Goal: Information Seeking & Learning: Learn about a topic

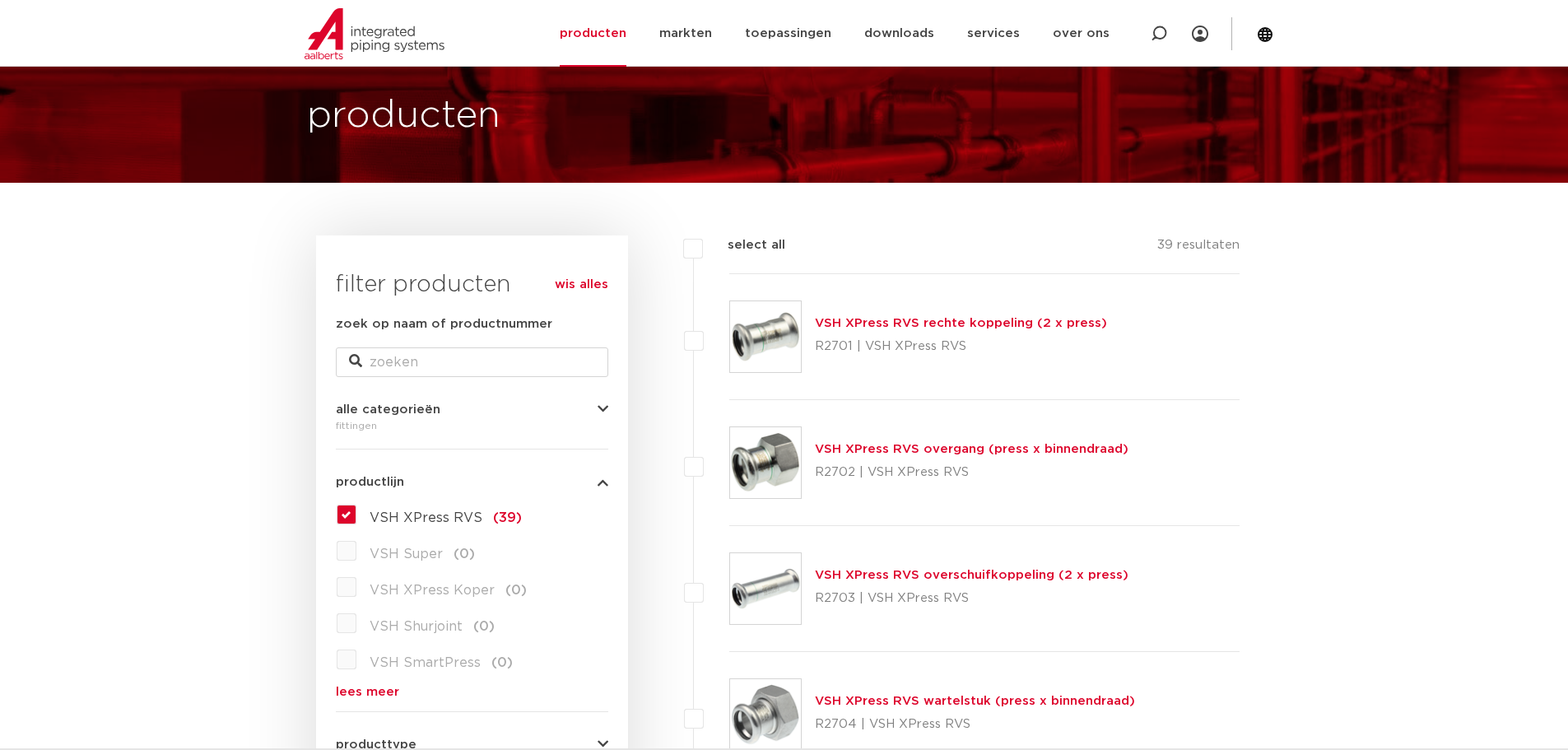
click at [357, 511] on label "VSH XPress RVS (39)" at bounding box center [439, 513] width 166 height 26
click at [0, 0] on input "VSH XPress RVS (39)" at bounding box center [0, 0] width 0 height 0
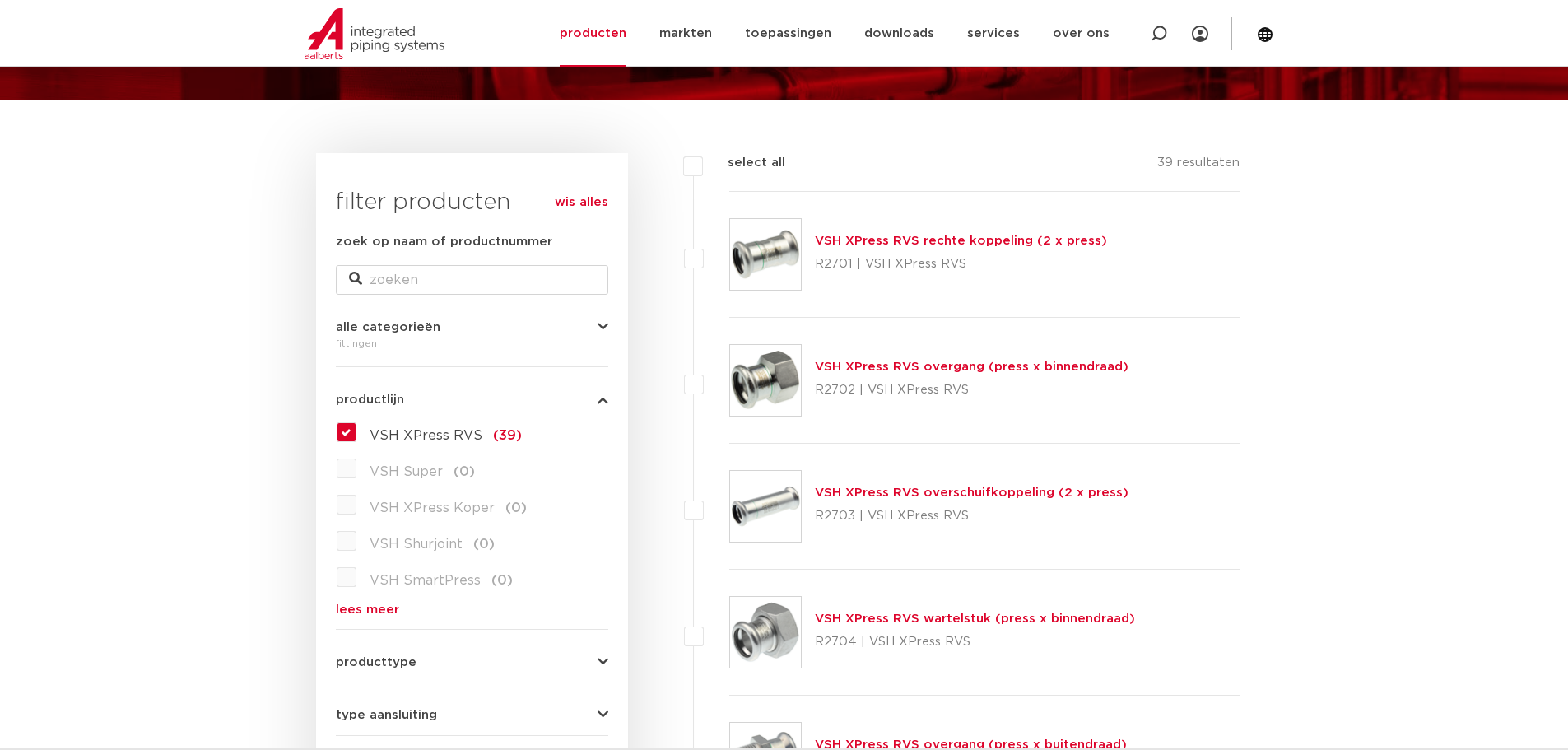
scroll to position [165, 0]
click at [415, 425] on label "VSH XPress RVS (39)" at bounding box center [439, 431] width 166 height 26
click at [0, 0] on input "VSH XPress RVS (39)" at bounding box center [0, 0] width 0 height 0
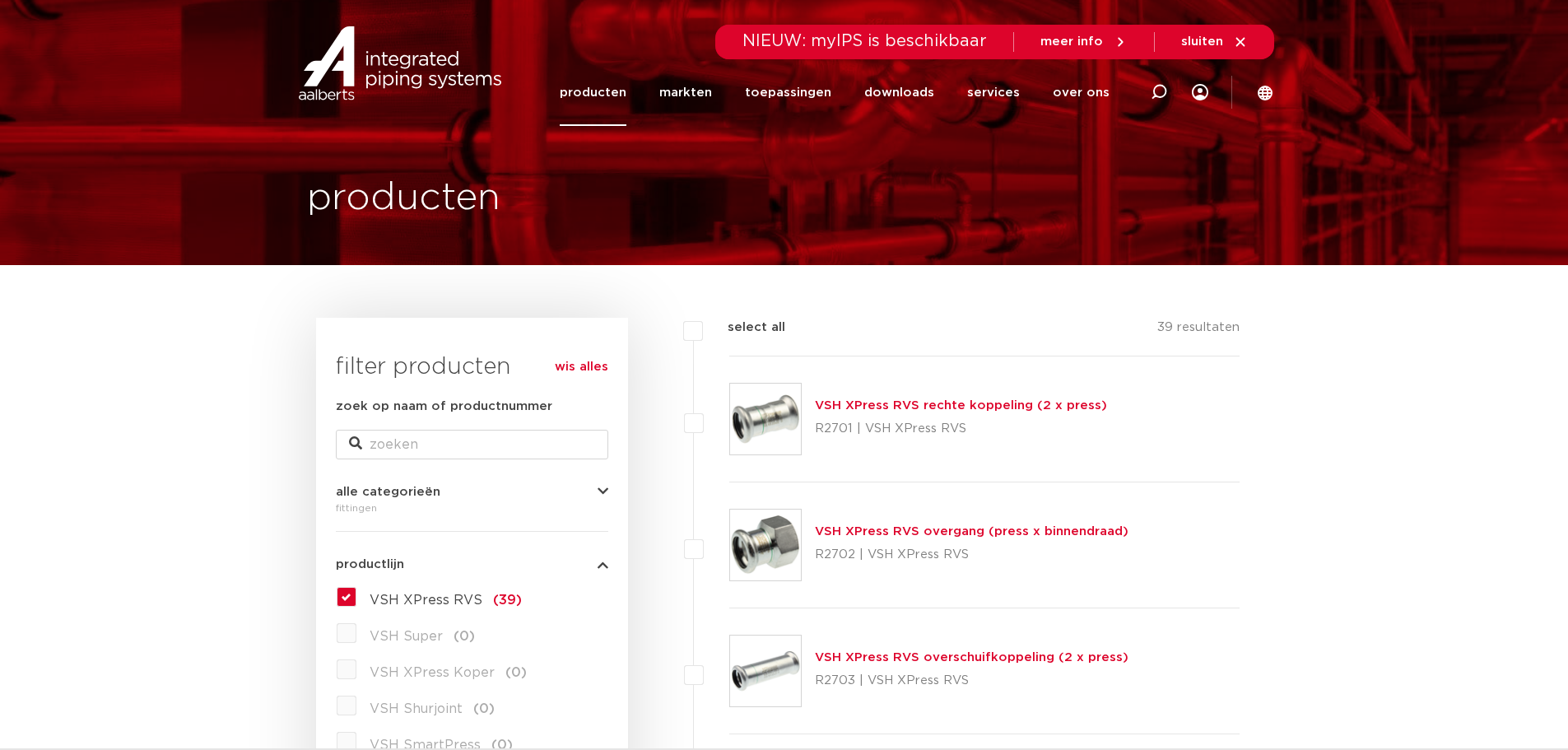
click at [616, 96] on link "producten" at bounding box center [593, 92] width 66 height 66
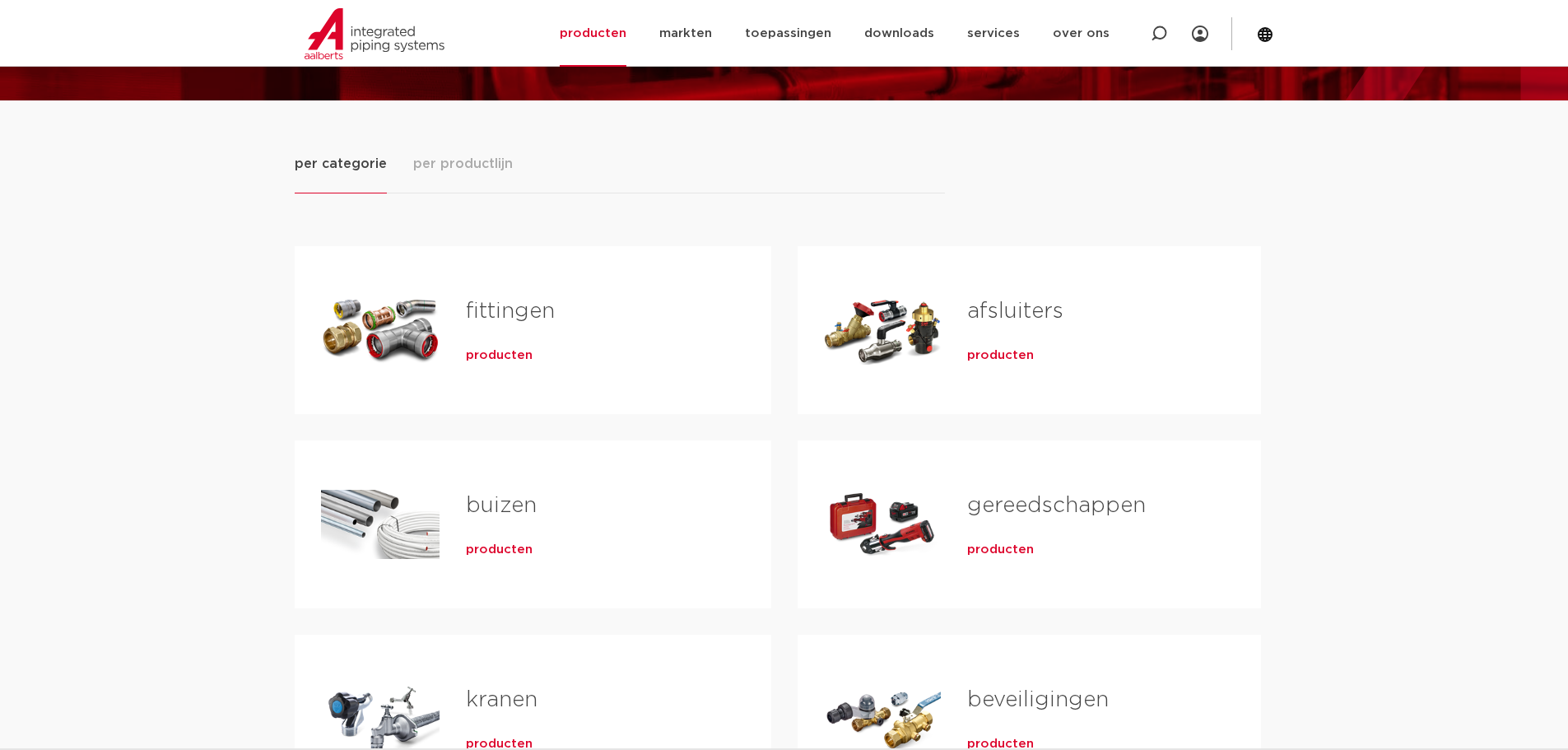
click at [500, 361] on span "producten" at bounding box center [499, 356] width 66 height 16
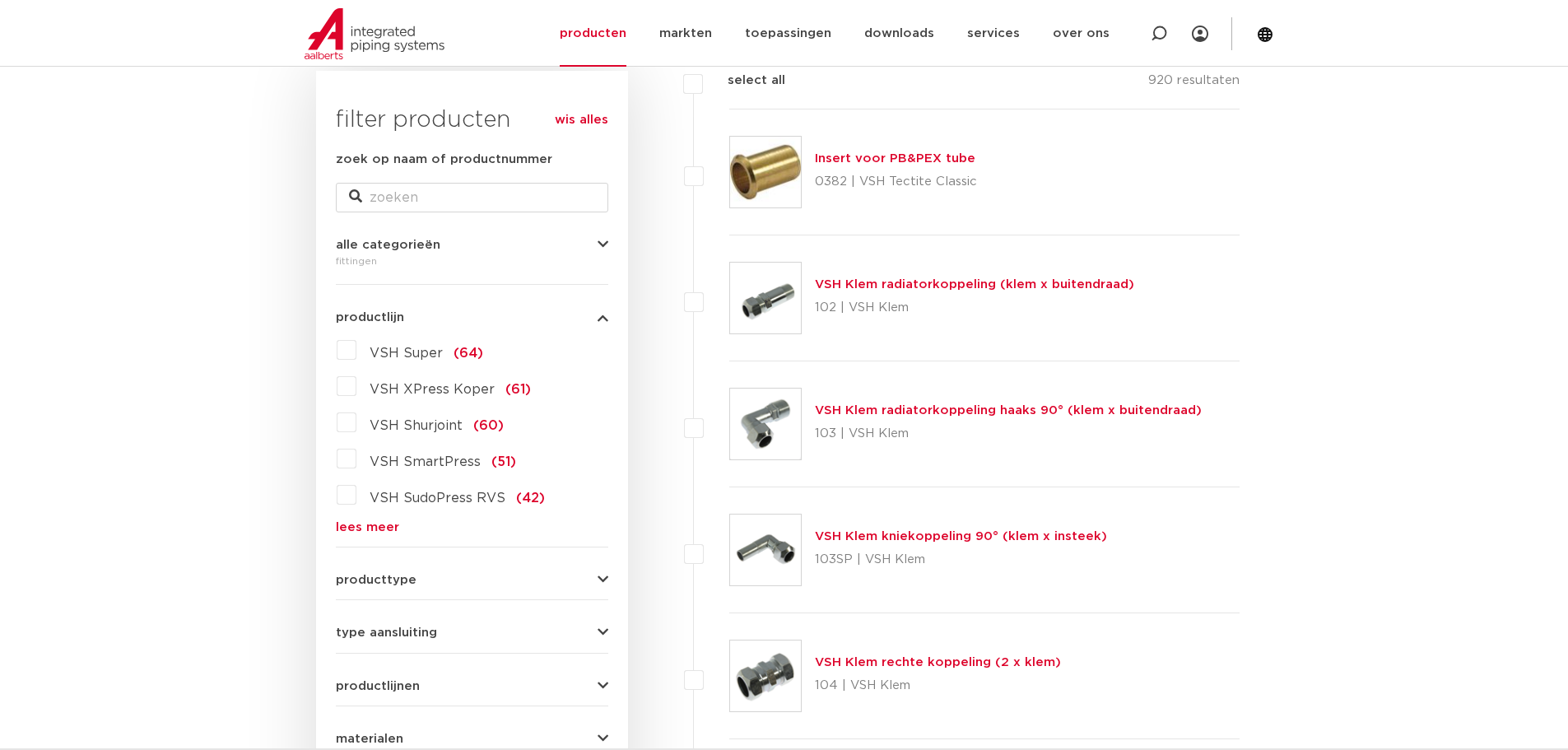
click at [360, 511] on div "VSH Super (64) VSH XPress Koper (61) VSH Shurjoint (60) VSH SmartPress (51) VSH…" at bounding box center [472, 435] width 273 height 196
click at [373, 528] on link "lees meer" at bounding box center [472, 527] width 273 height 13
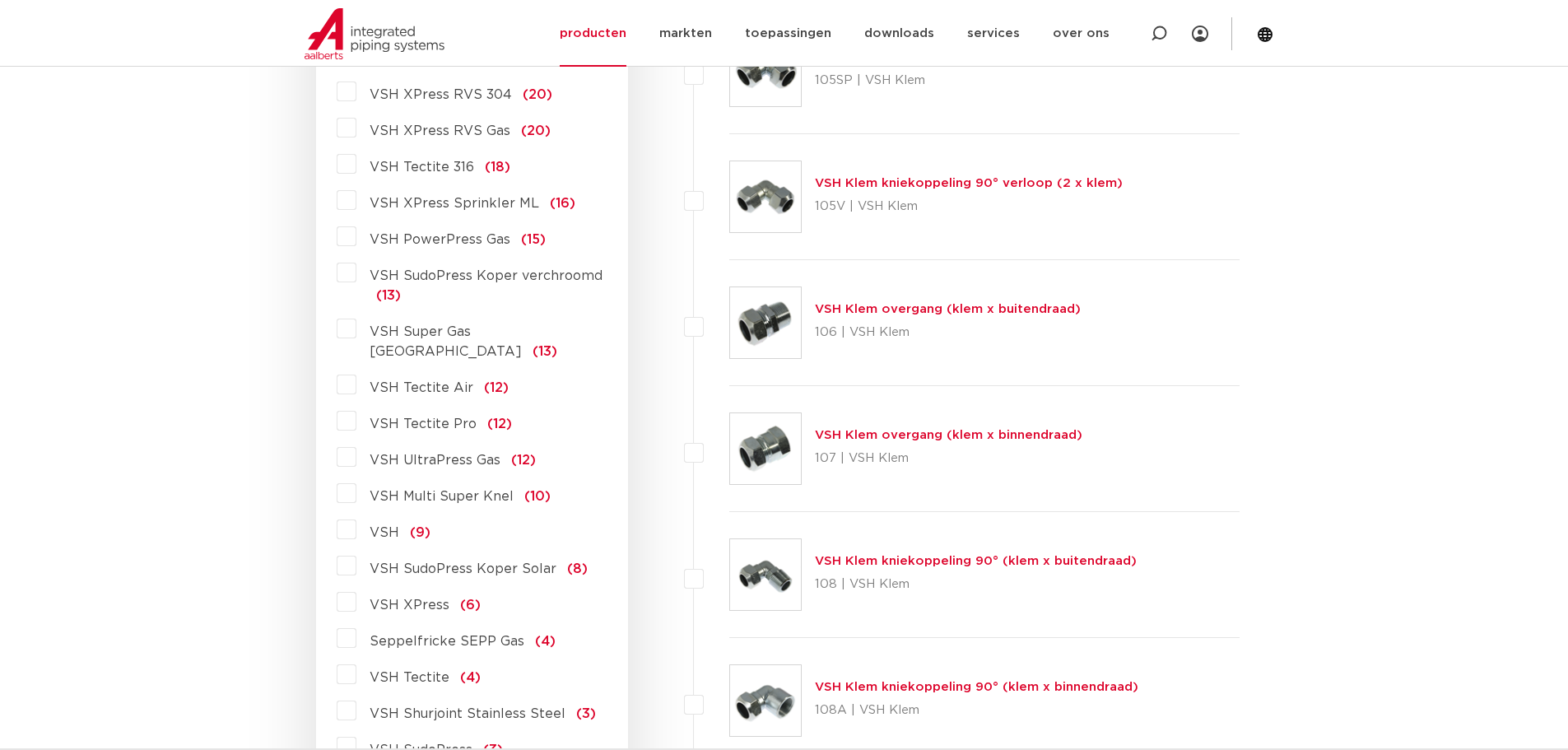
scroll to position [659, 0]
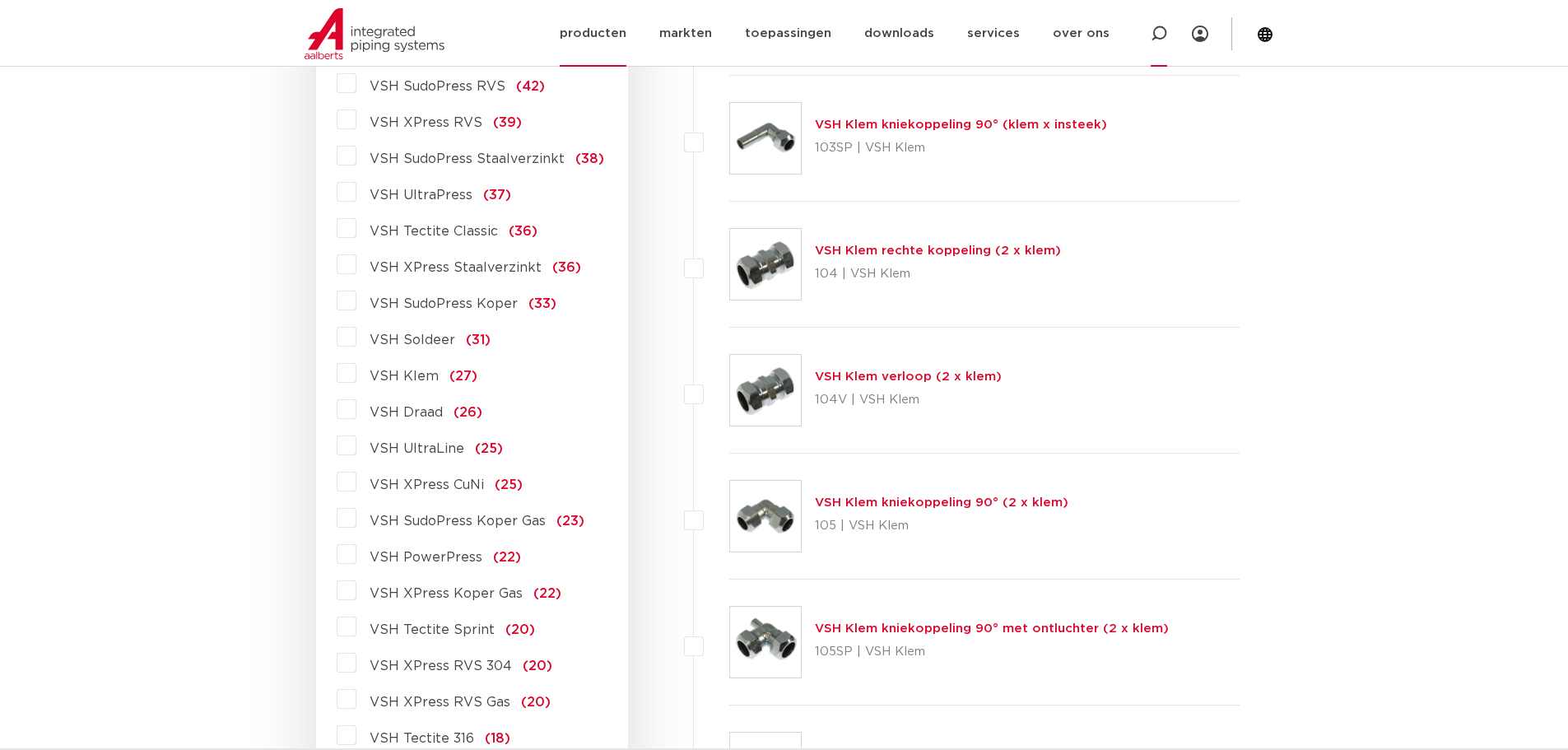
click at [1155, 39] on icon at bounding box center [1159, 34] width 20 height 20
type input "compression"
click button "Zoeken" at bounding box center [0, 0] width 0 height 0
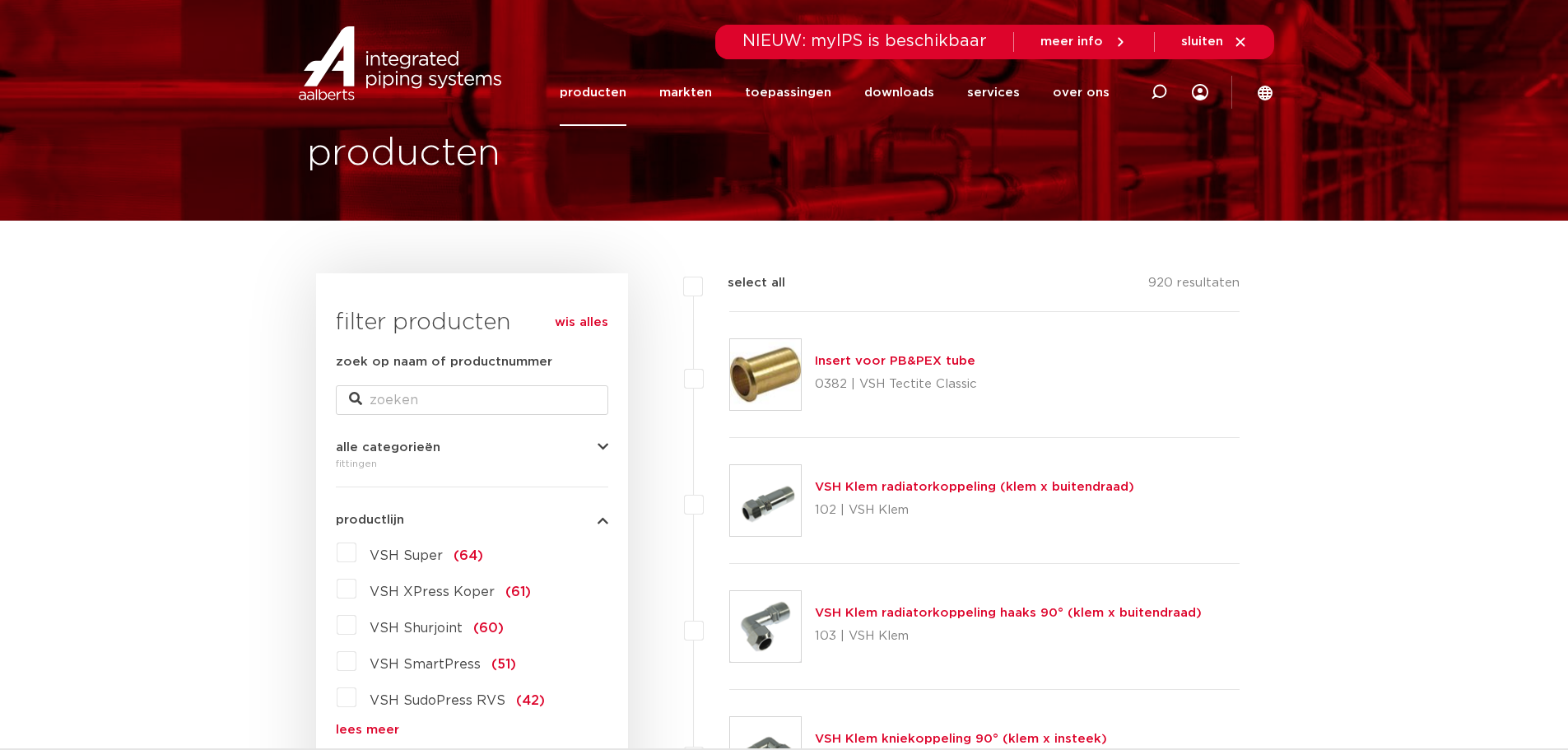
scroll to position [165, 0]
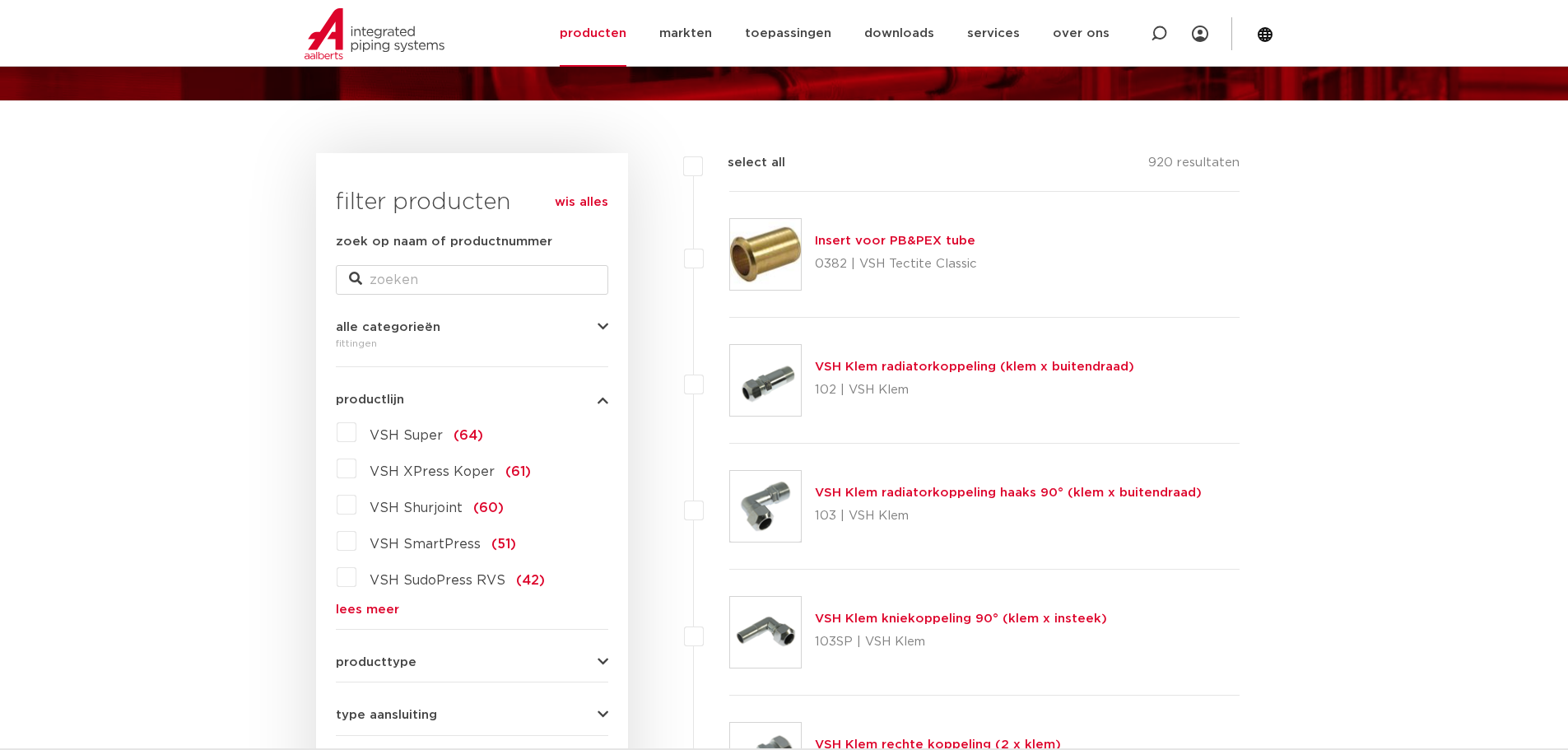
click at [452, 476] on span "VSH XPress Koper" at bounding box center [432, 471] width 126 height 13
click at [0, 0] on input "VSH XPress Koper (61)" at bounding box center [0, 0] width 0 height 0
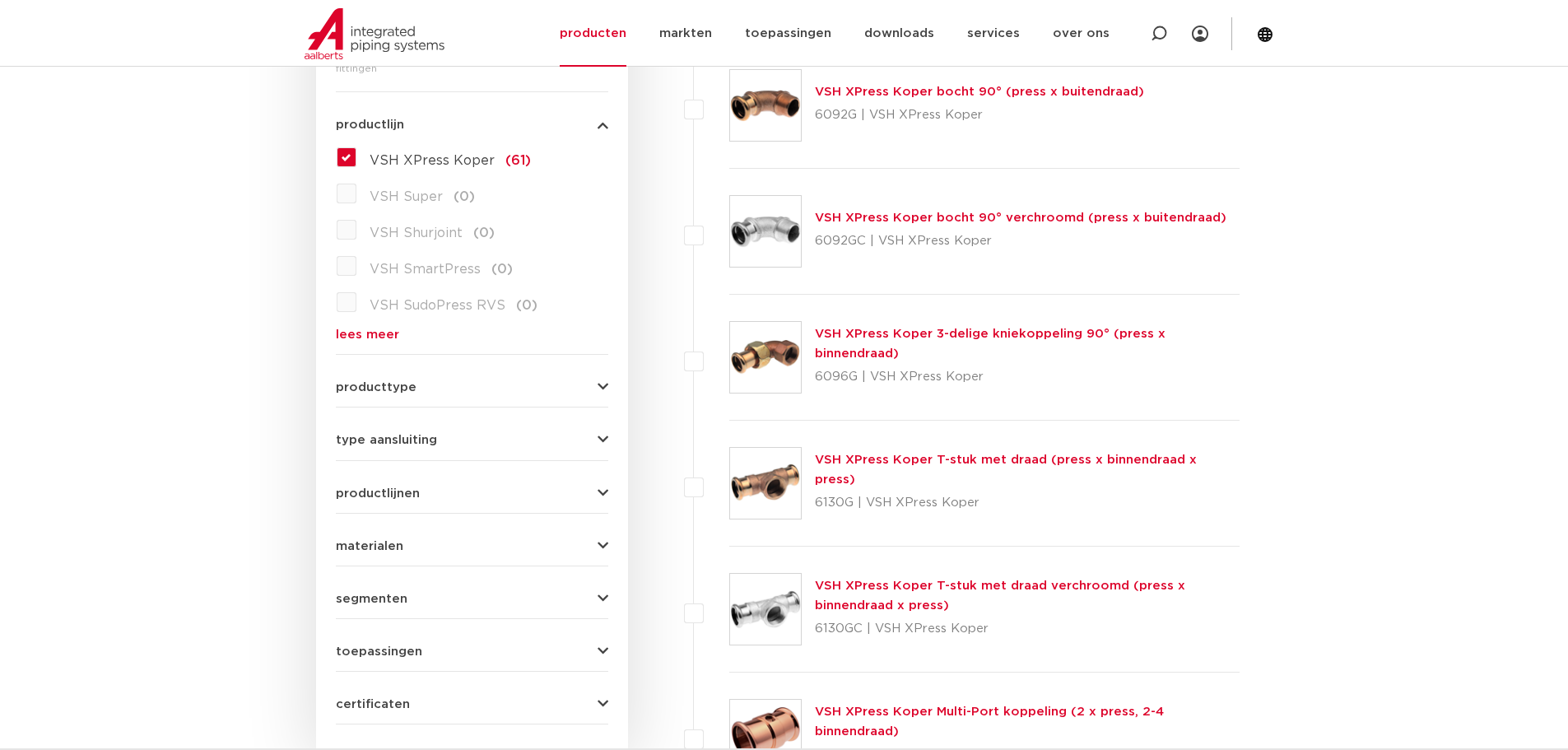
scroll to position [494, 0]
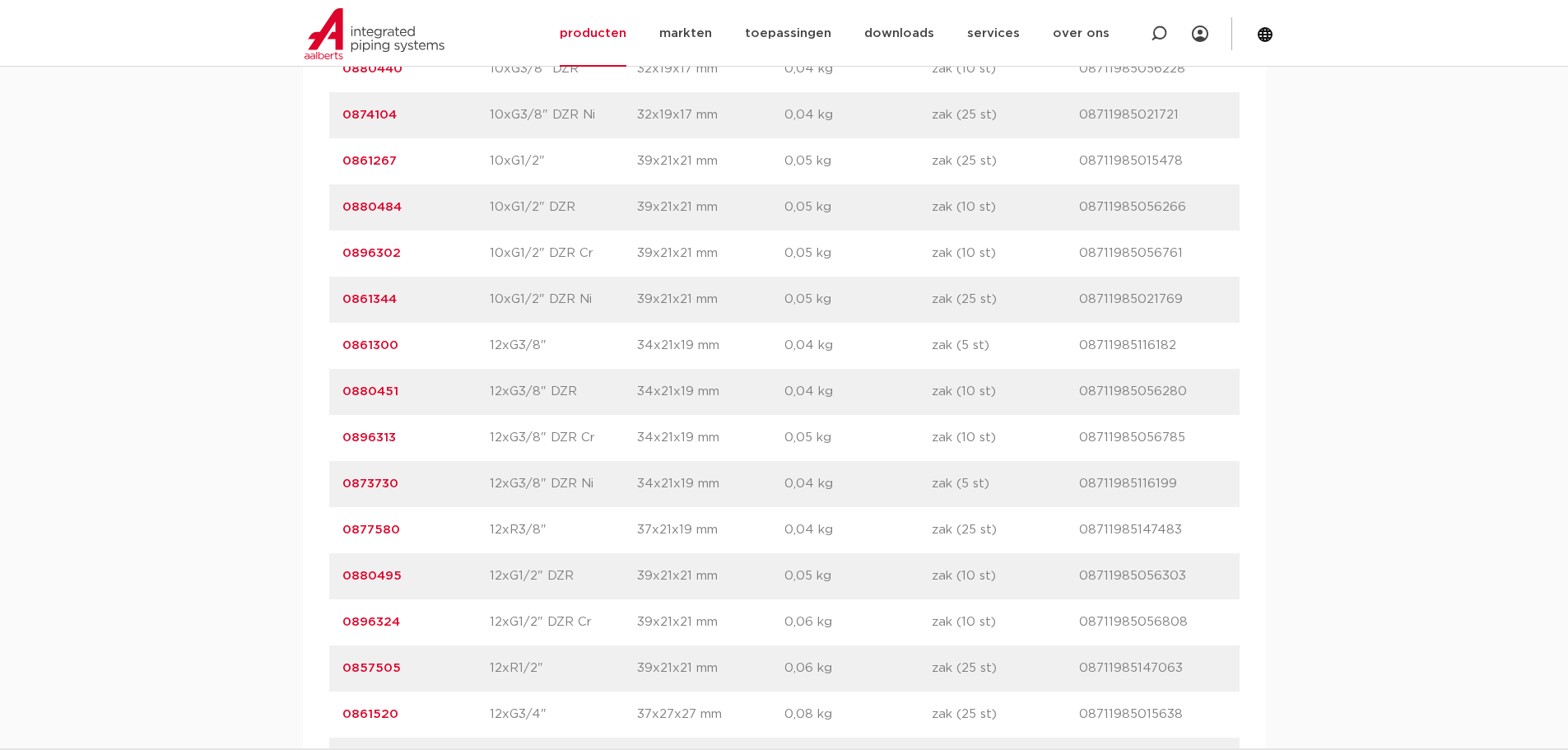
scroll to position [1564, 0]
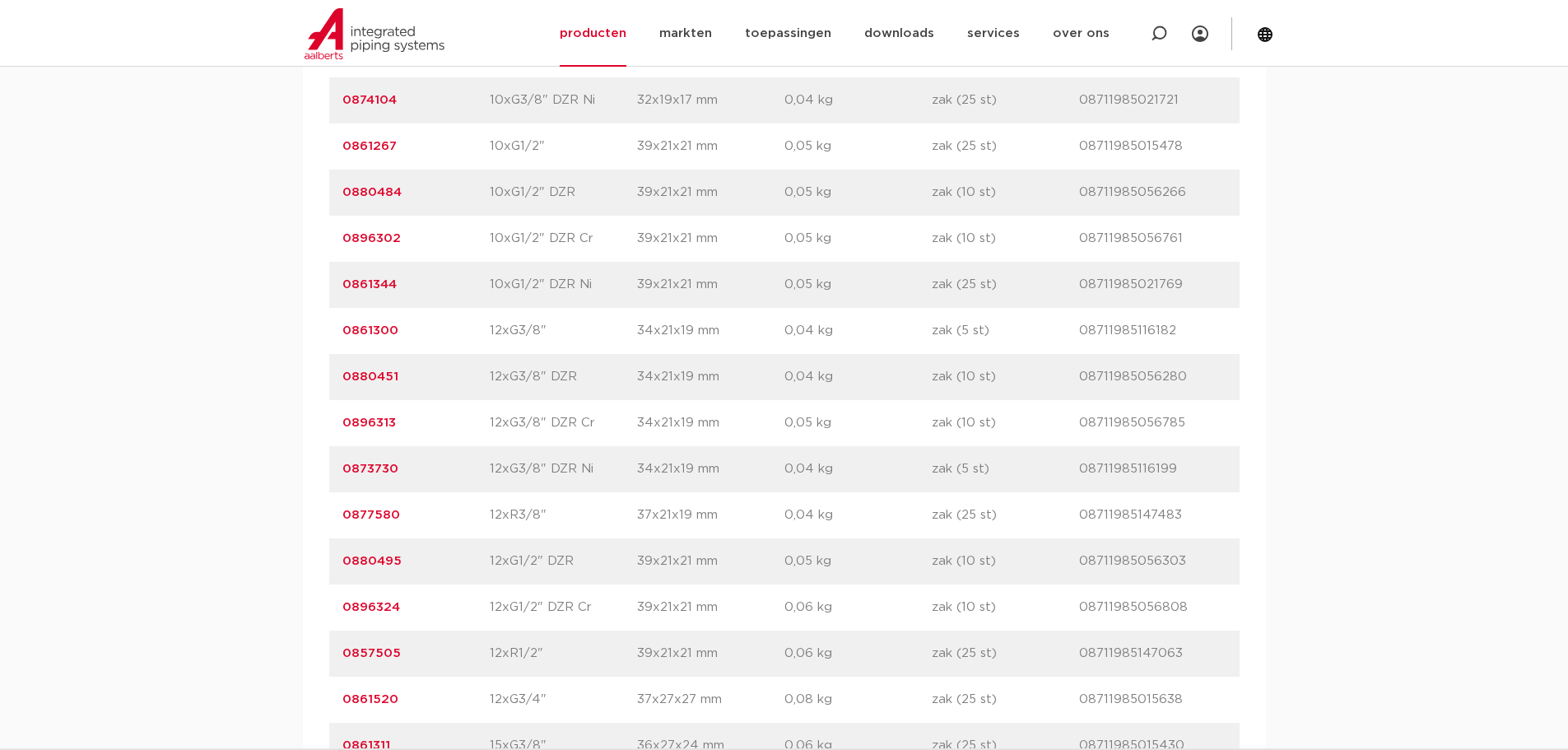
click at [372, 328] on link "0861300" at bounding box center [370, 331] width 56 height 13
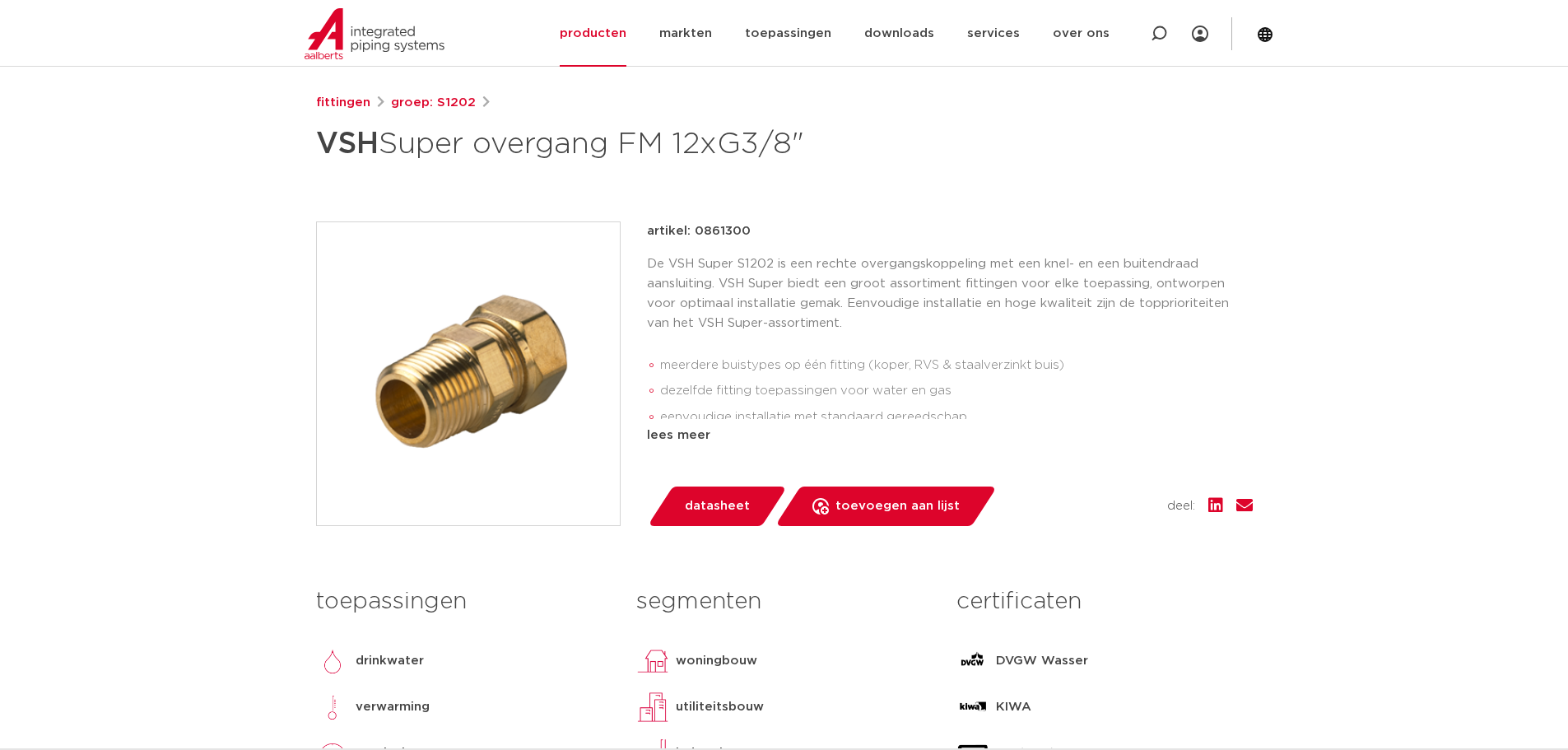
scroll to position [494, 0]
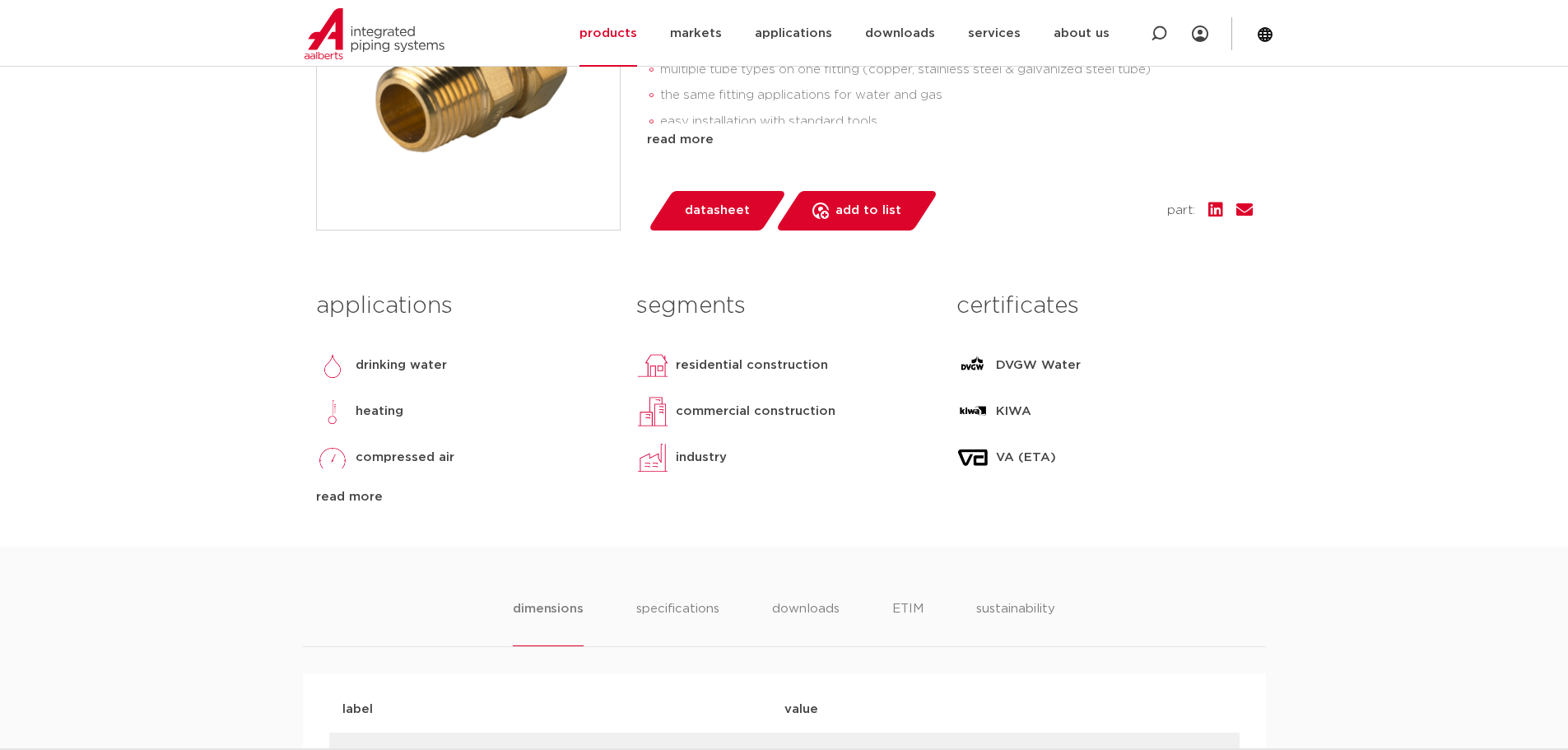
click at [336, 499] on font "read more" at bounding box center [350, 496] width 66 height 13
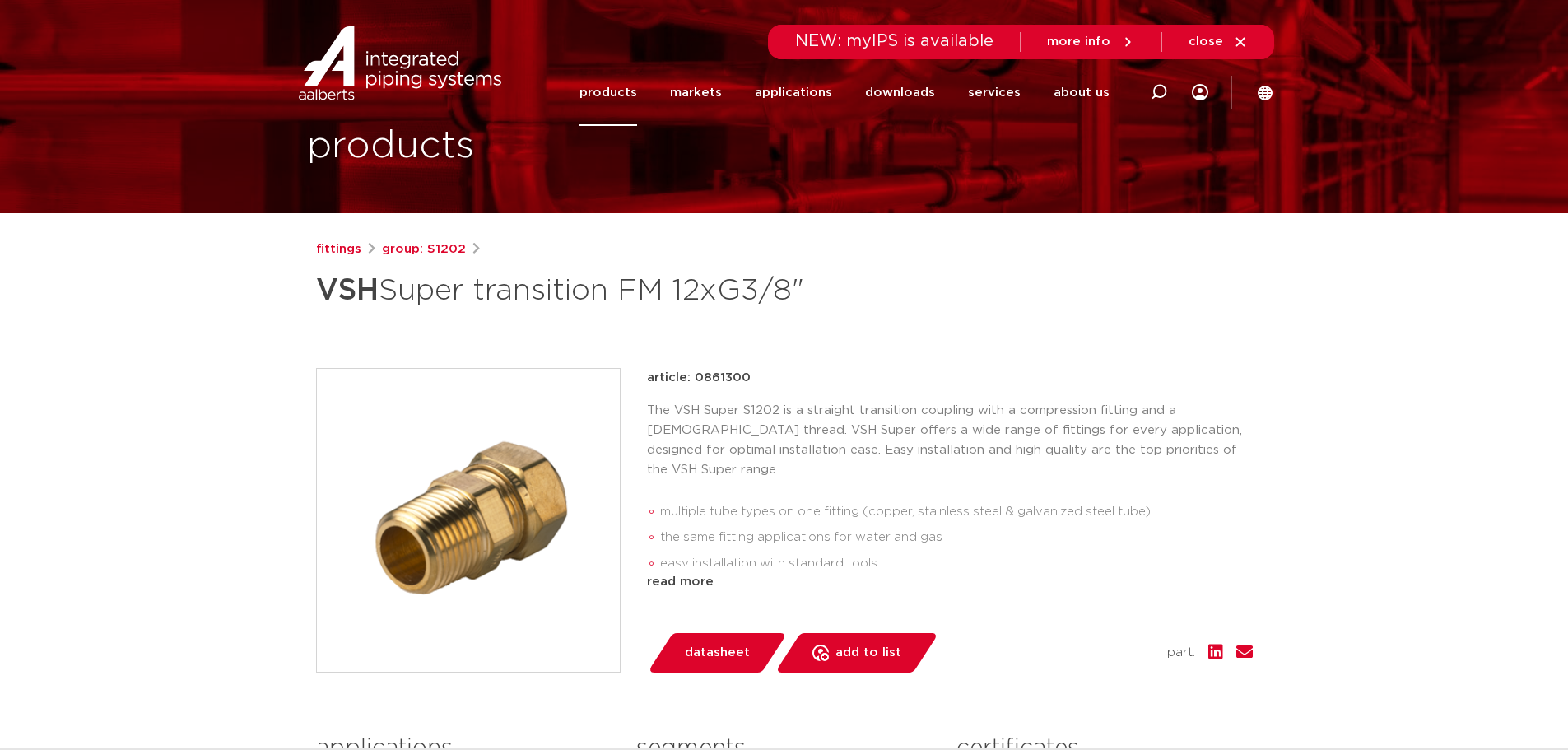
scroll to position [0, 0]
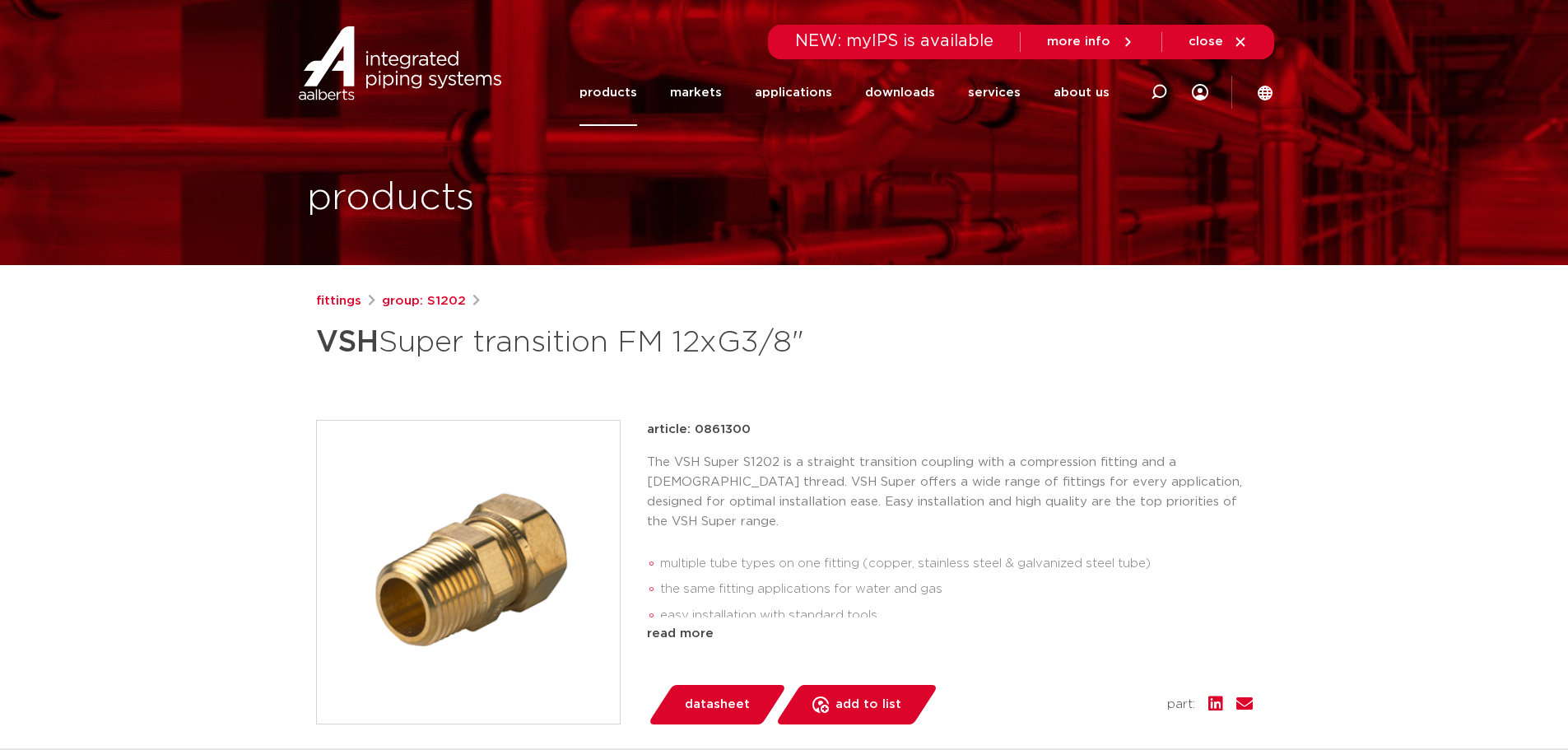
drag, startPoint x: 972, startPoint y: 368, endPoint x: 1004, endPoint y: 362, distance: 32.6
click at [972, 368] on div "fittings group: S1202 VSH Super transition FM 12xG3/8" article: 0861300" at bounding box center [784, 688] width 963 height 795
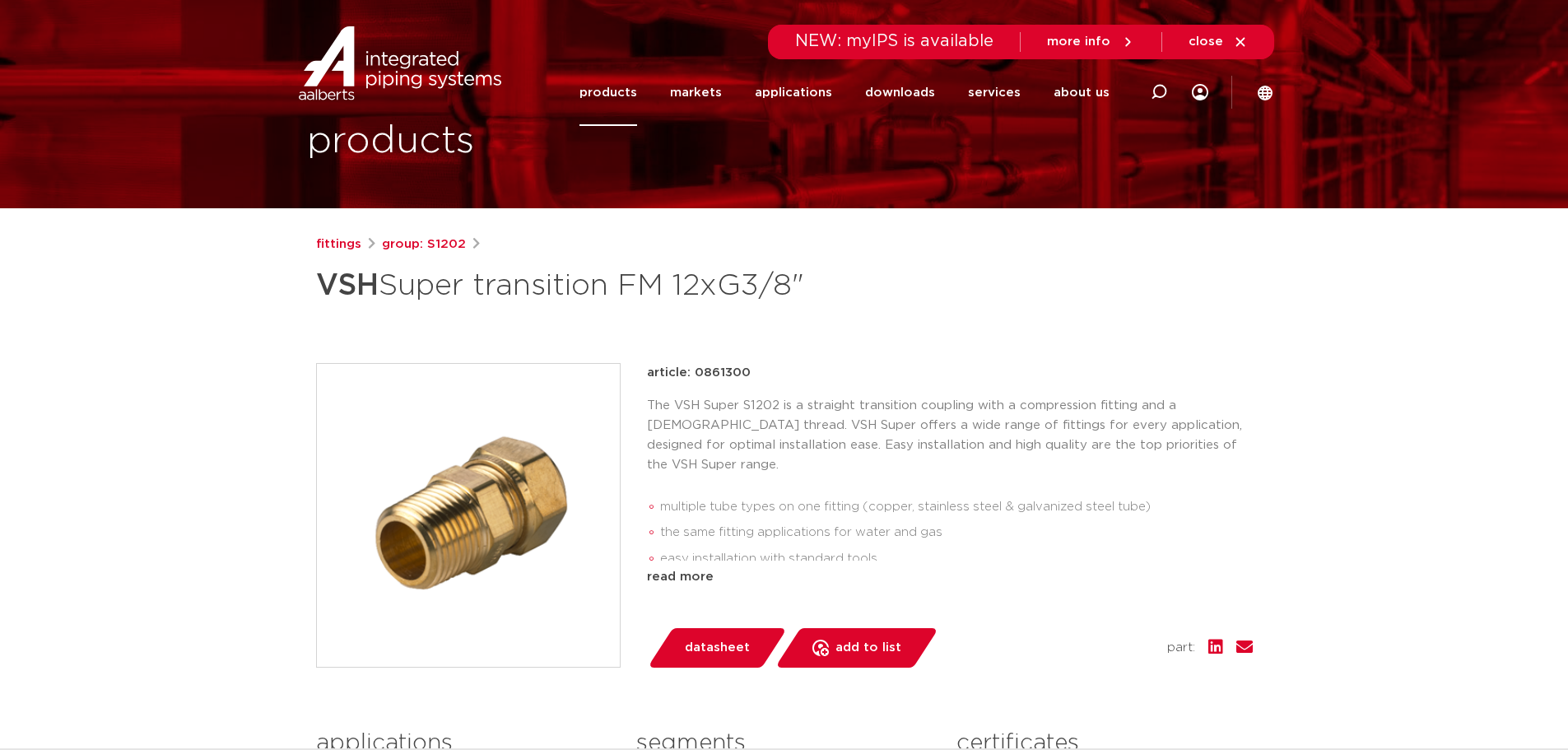
scroll to position [247, 0]
